Goal: Transaction & Acquisition: Book appointment/travel/reservation

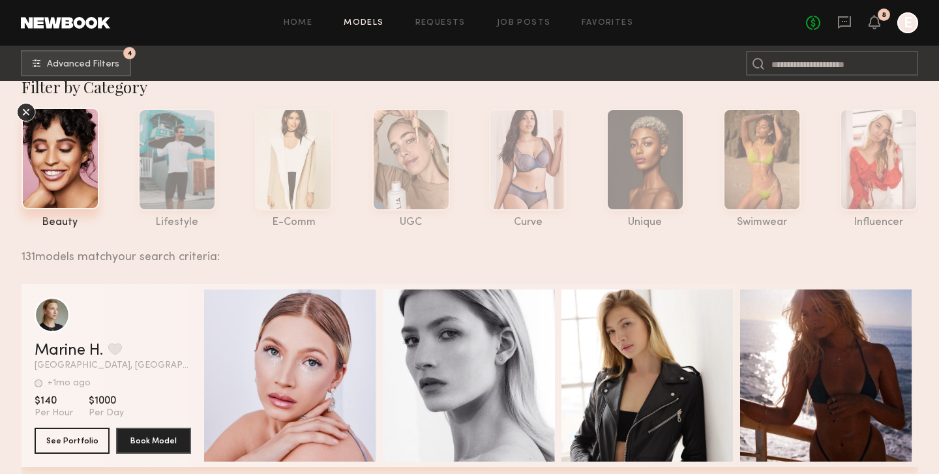
scroll to position [25, 0]
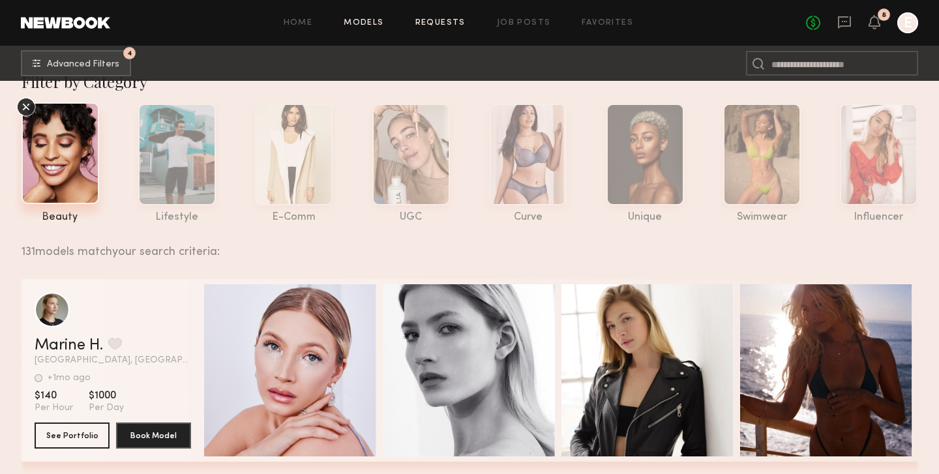
click at [438, 22] on link "Requests" at bounding box center [440, 23] width 50 height 8
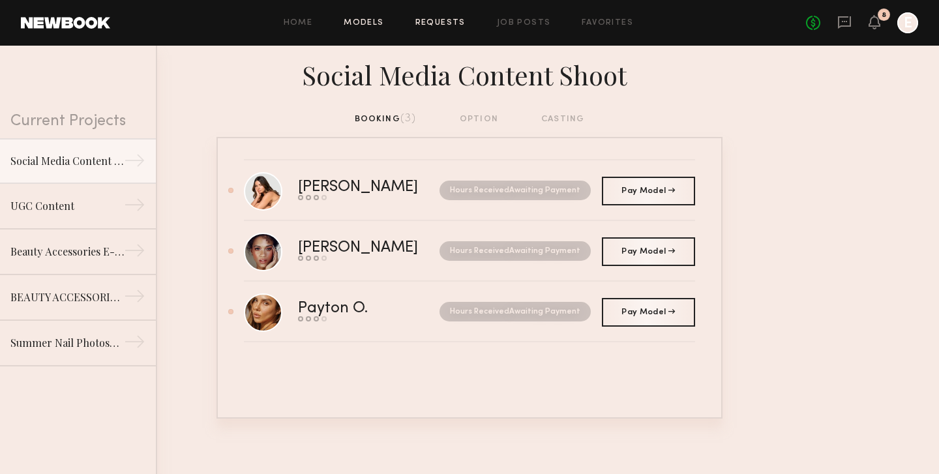
click at [359, 27] on link "Models" at bounding box center [364, 23] width 40 height 8
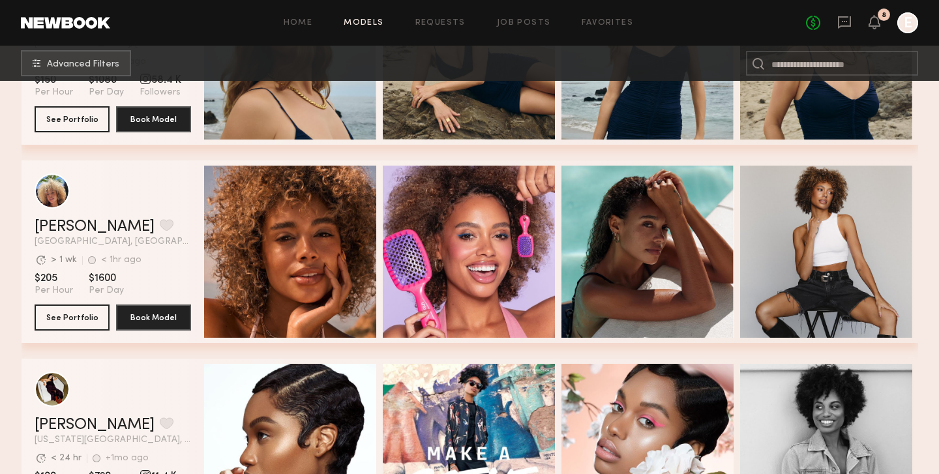
scroll to position [1328, 0]
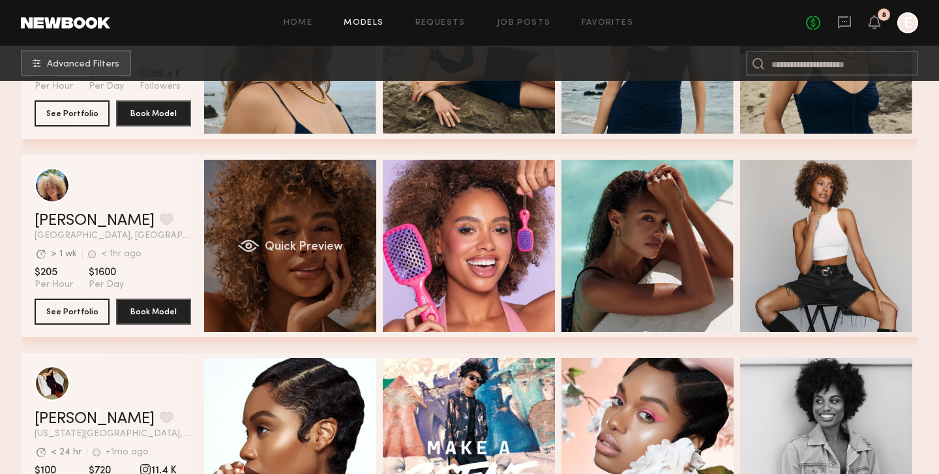
click at [264, 222] on div "Quick Preview" at bounding box center [290, 246] width 172 height 172
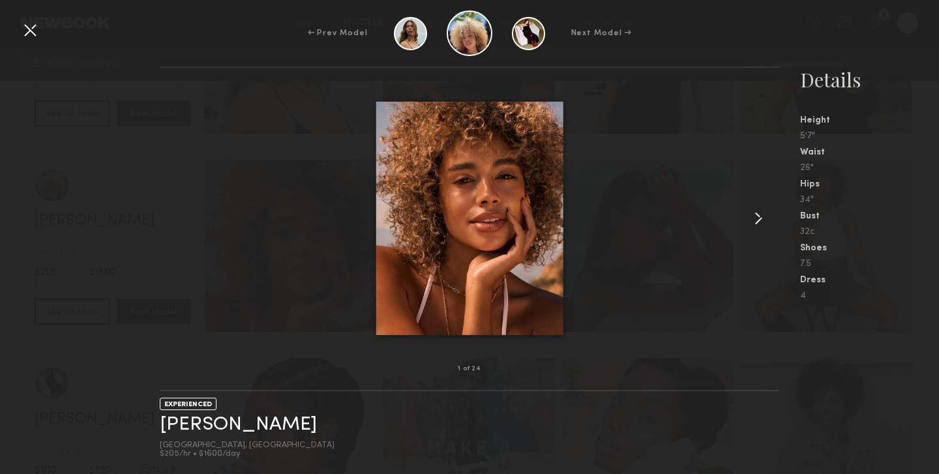
click at [757, 209] on common-icon at bounding box center [758, 218] width 21 height 21
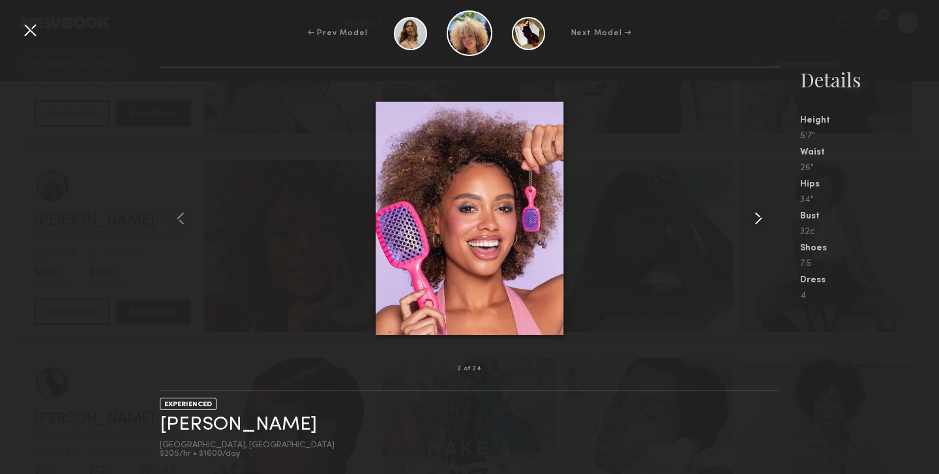
click at [757, 209] on common-icon at bounding box center [758, 218] width 21 height 21
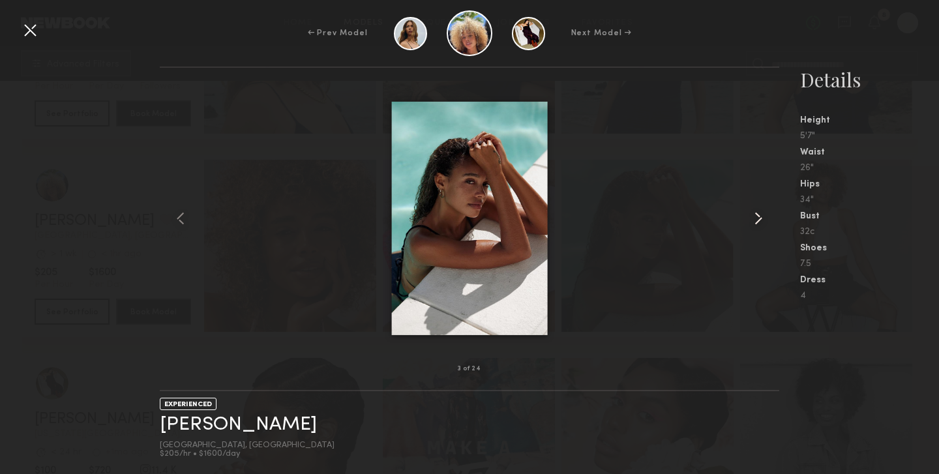
click at [757, 209] on common-icon at bounding box center [758, 218] width 21 height 21
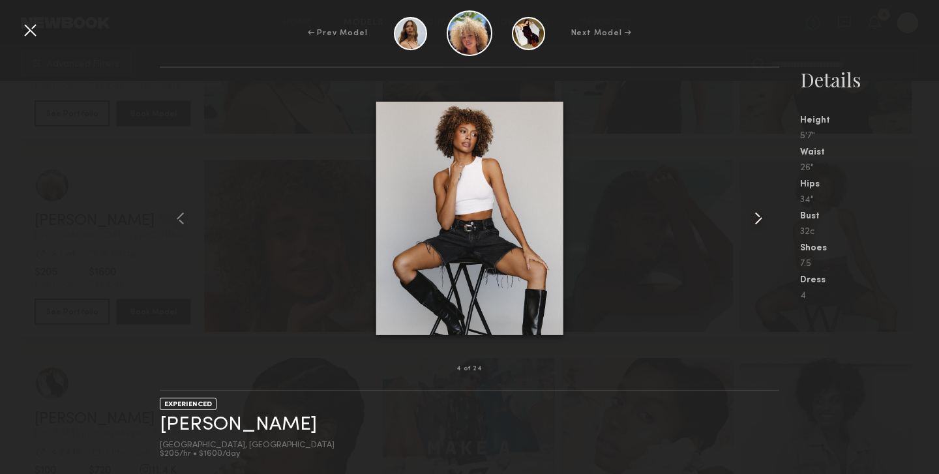
click at [757, 209] on common-icon at bounding box center [758, 218] width 21 height 21
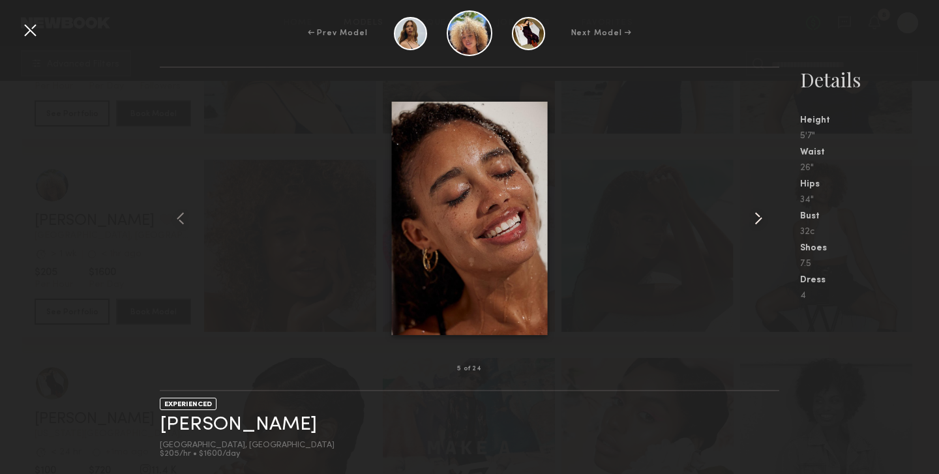
click at [757, 209] on common-icon at bounding box center [758, 218] width 21 height 21
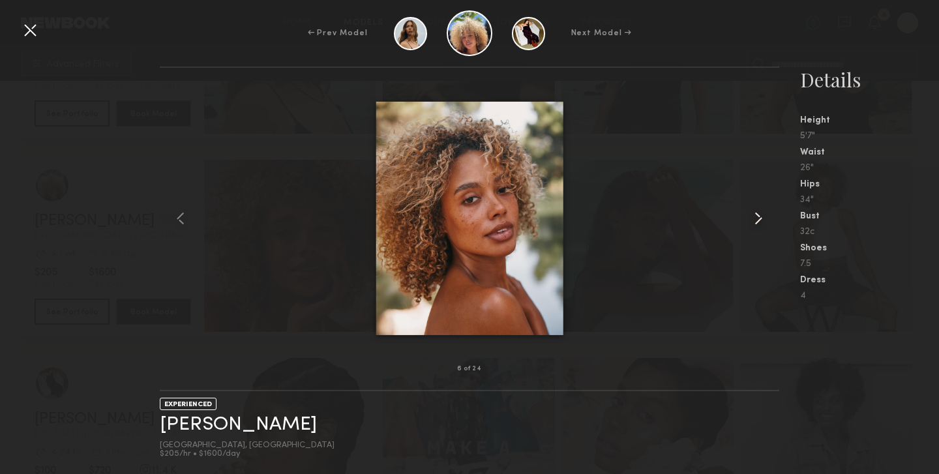
click at [757, 209] on common-icon at bounding box center [758, 218] width 21 height 21
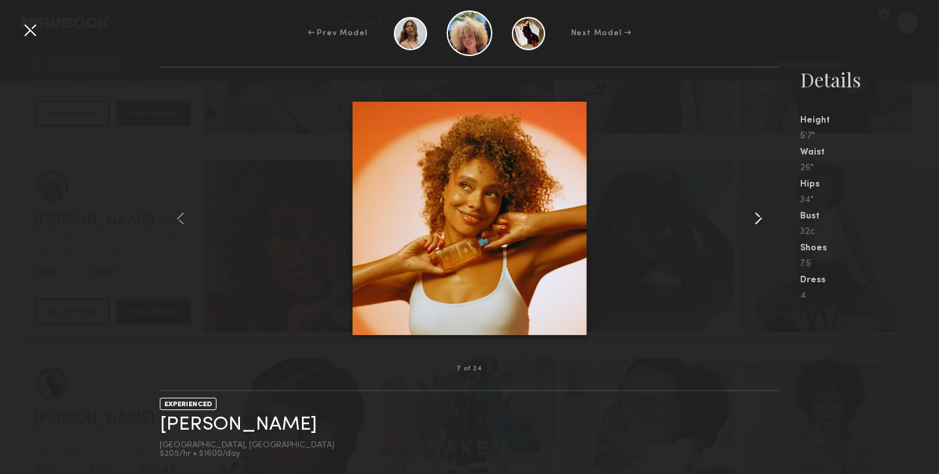
click at [757, 209] on common-icon at bounding box center [758, 218] width 21 height 21
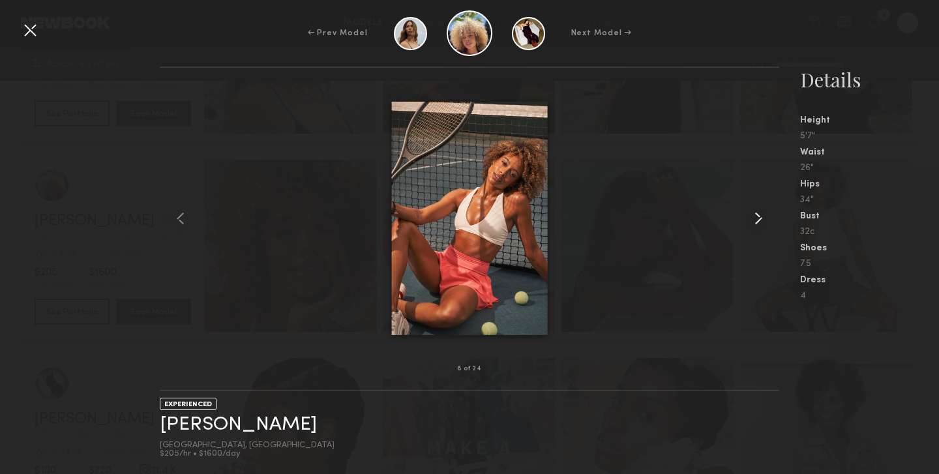
click at [757, 209] on common-icon at bounding box center [758, 218] width 21 height 21
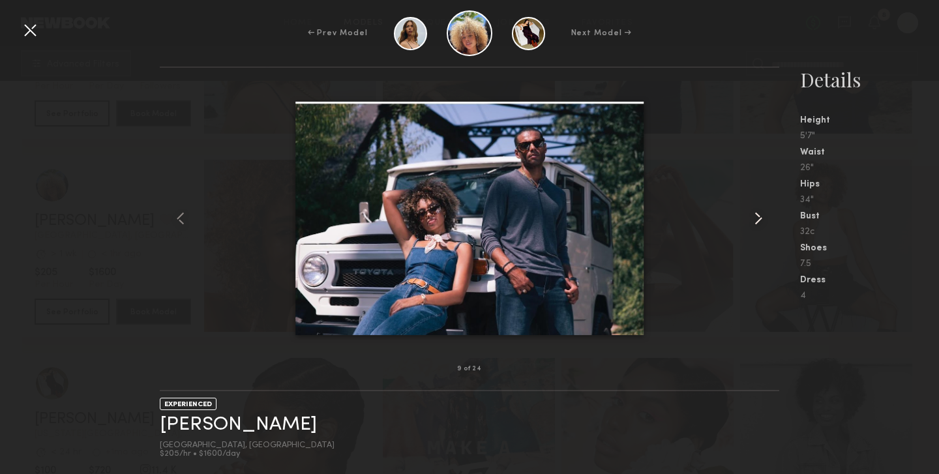
click at [757, 209] on common-icon at bounding box center [758, 218] width 21 height 21
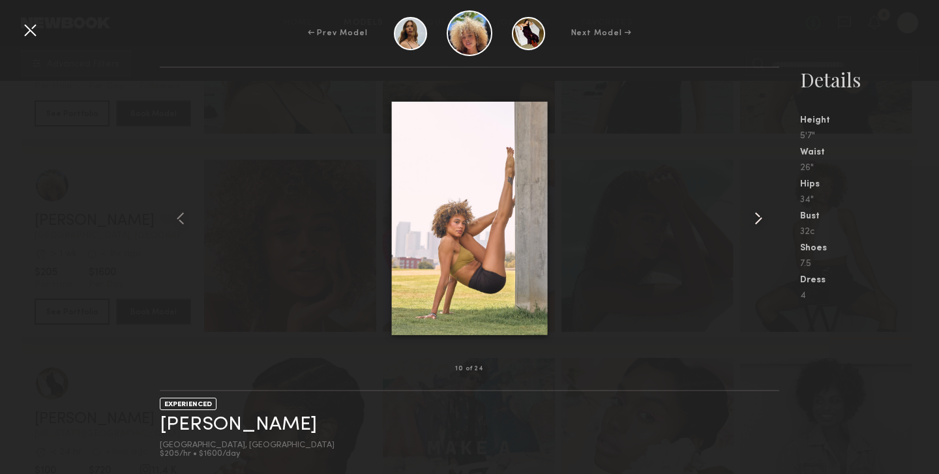
click at [757, 209] on common-icon at bounding box center [758, 218] width 21 height 21
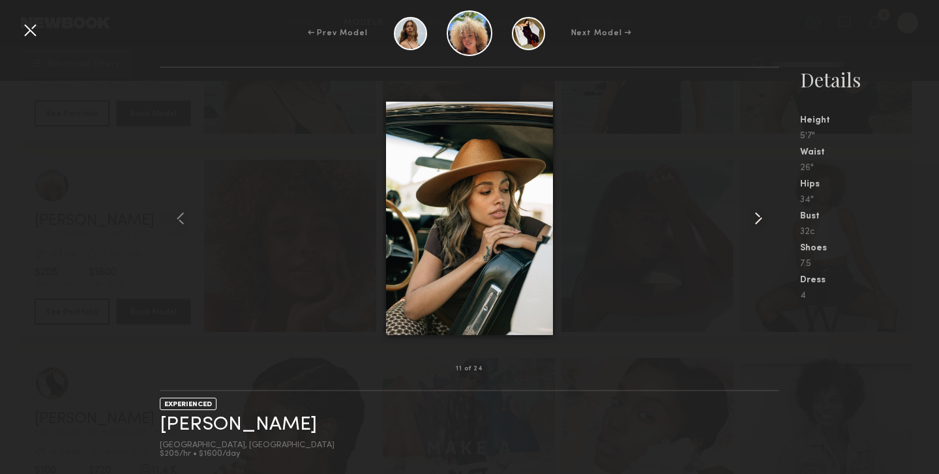
click at [757, 209] on common-icon at bounding box center [758, 218] width 21 height 21
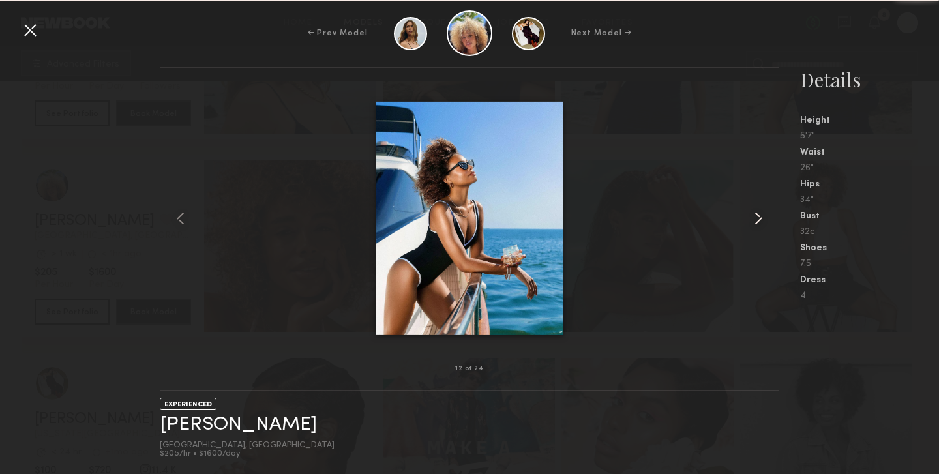
click at [757, 209] on common-icon at bounding box center [758, 218] width 21 height 21
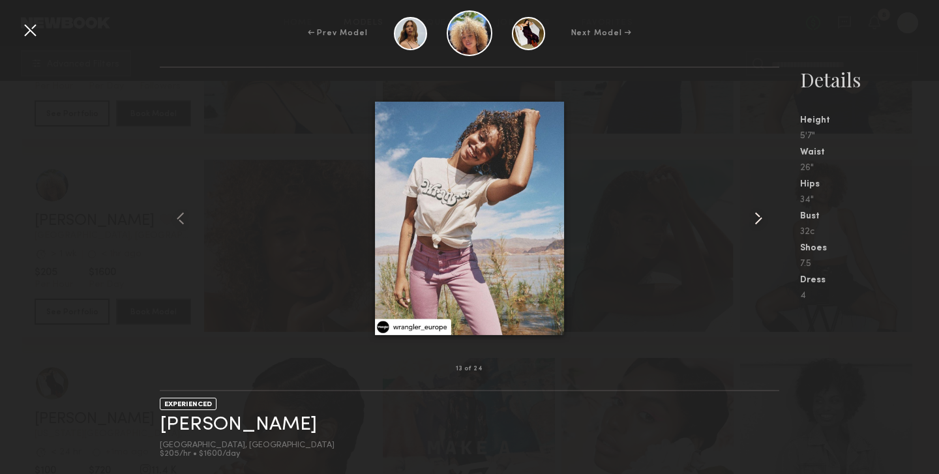
click at [755, 228] on common-icon at bounding box center [758, 218] width 21 height 21
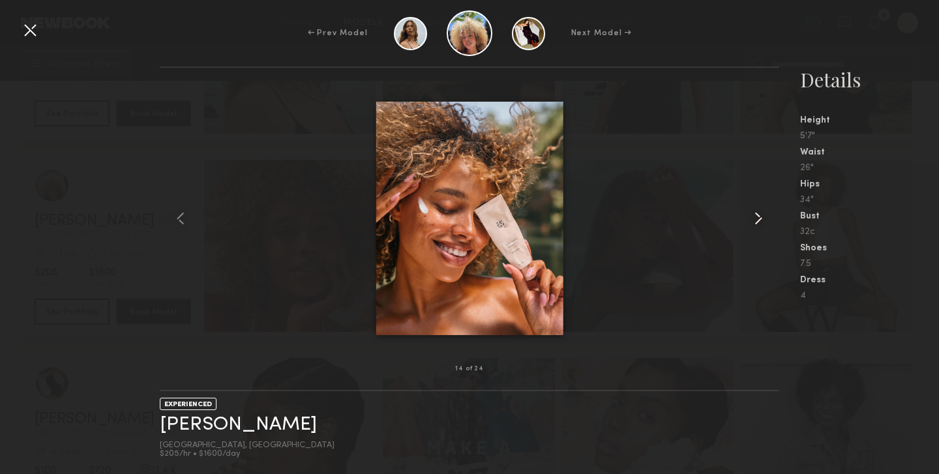
click at [755, 228] on common-icon at bounding box center [758, 218] width 21 height 21
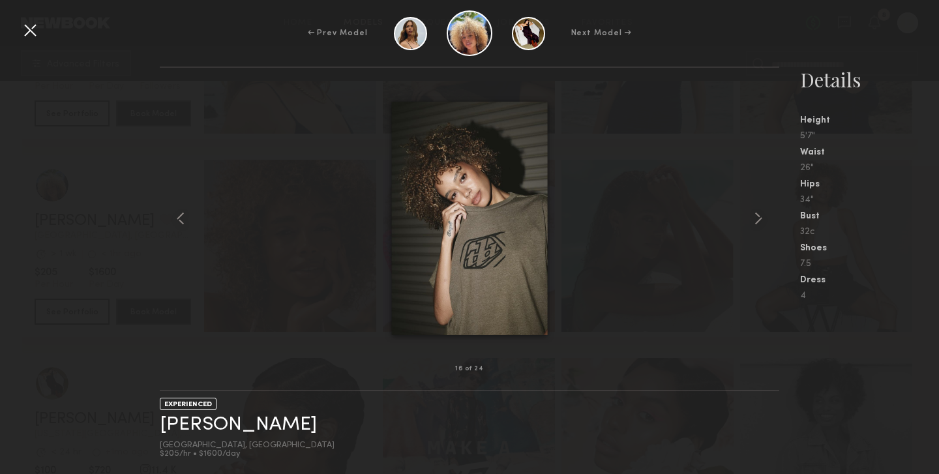
click at [28, 31] on div at bounding box center [30, 30] width 21 height 21
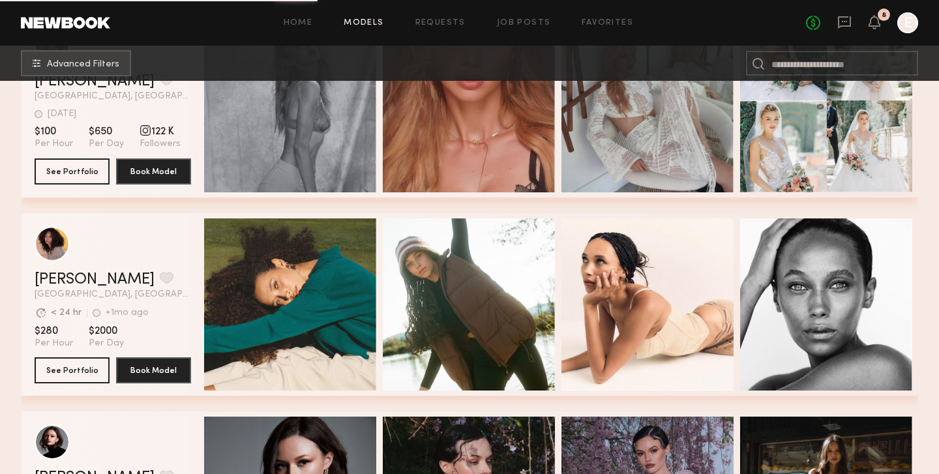
scroll to position [2100, 0]
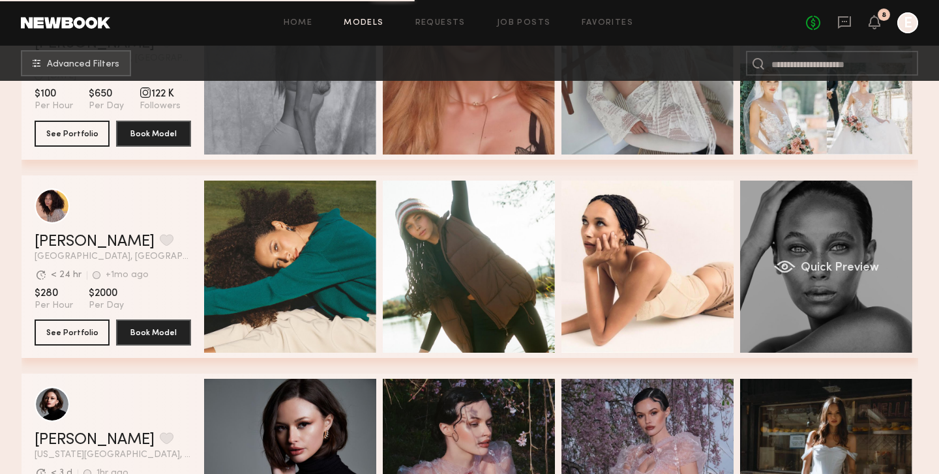
click at [831, 237] on div "Quick Preview" at bounding box center [826, 267] width 172 height 172
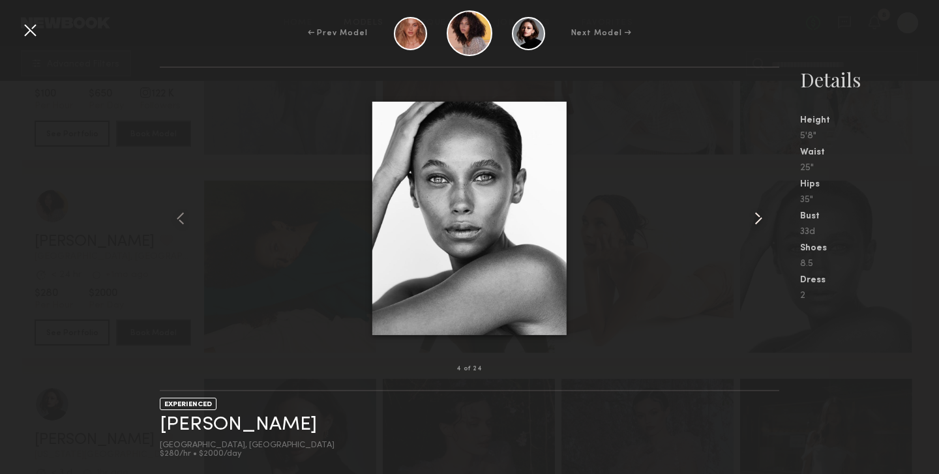
click at [749, 217] on common-icon at bounding box center [758, 218] width 21 height 21
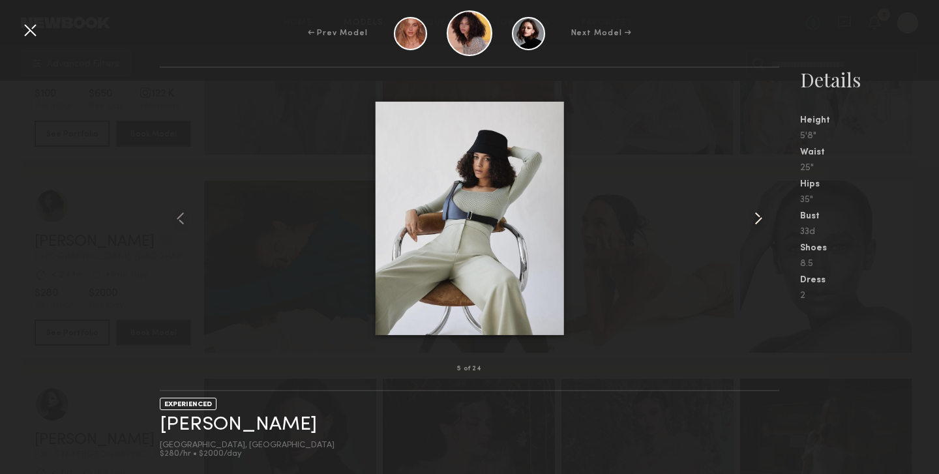
click at [749, 217] on common-icon at bounding box center [758, 218] width 21 height 21
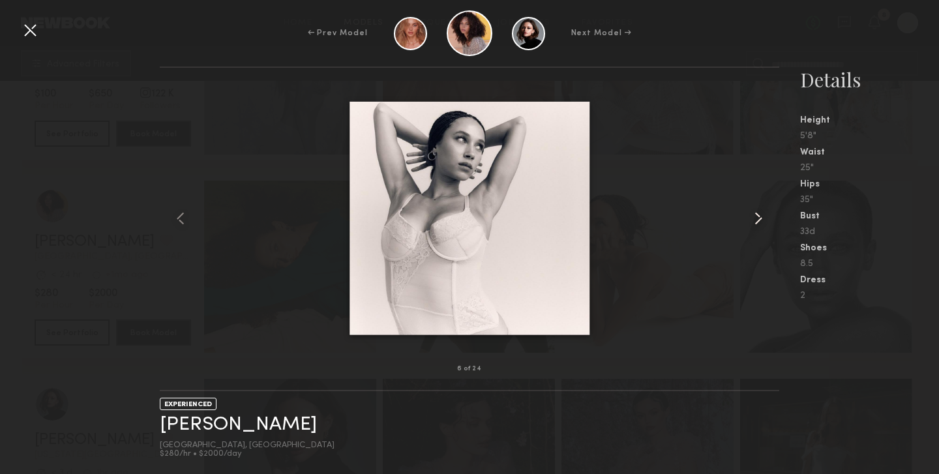
click at [749, 217] on common-icon at bounding box center [758, 218] width 21 height 21
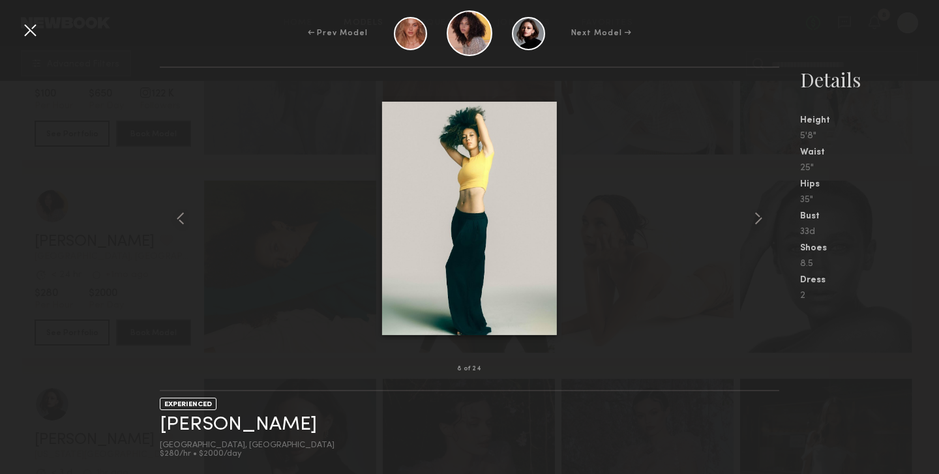
click at [742, 230] on div at bounding box center [470, 219] width 620 height 260
click at [753, 218] on common-icon at bounding box center [758, 218] width 21 height 21
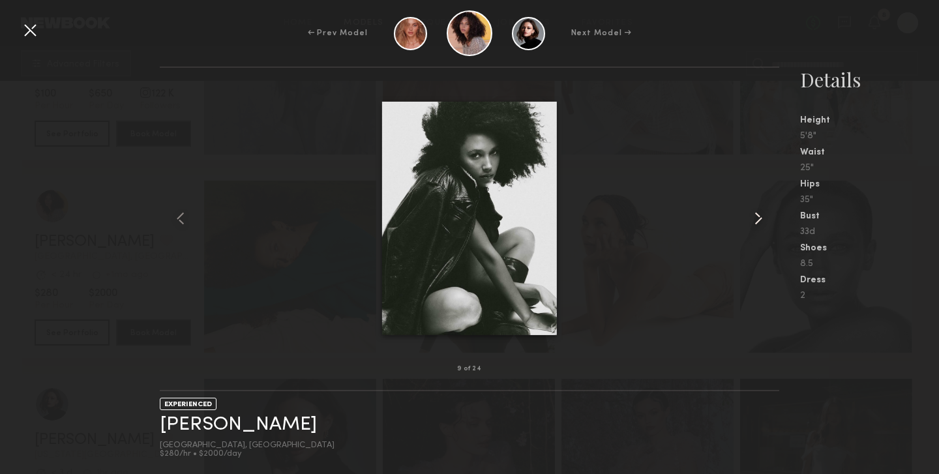
click at [764, 196] on div at bounding box center [767, 219] width 25 height 260
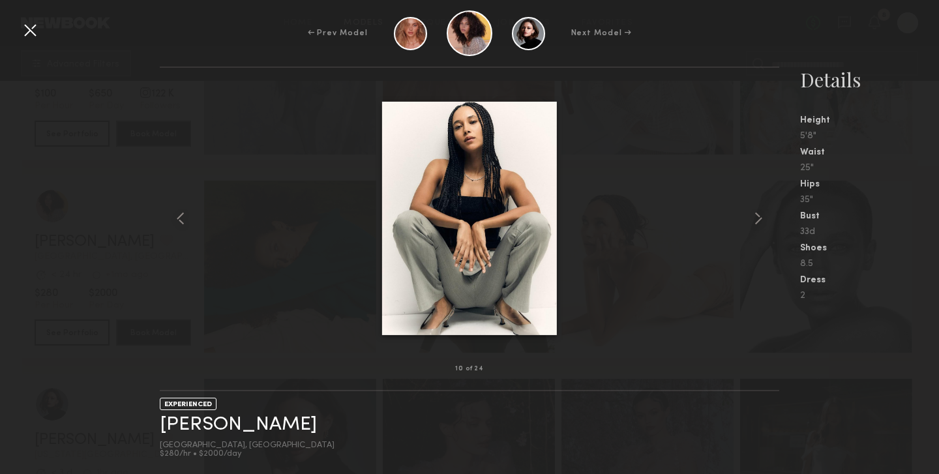
click at [747, 223] on div at bounding box center [470, 219] width 620 height 260
click at [754, 220] on common-icon at bounding box center [758, 218] width 21 height 21
